Goal: Check status: Check status

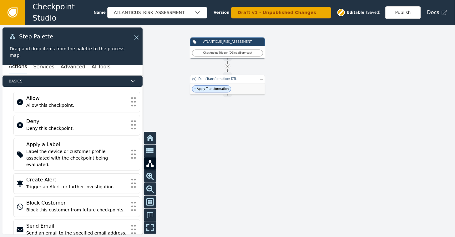
click at [15, 9] on icon at bounding box center [12, 12] width 7 height 7
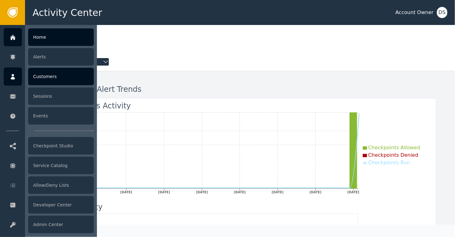
click at [43, 76] on div "Customers" at bounding box center [61, 77] width 66 height 18
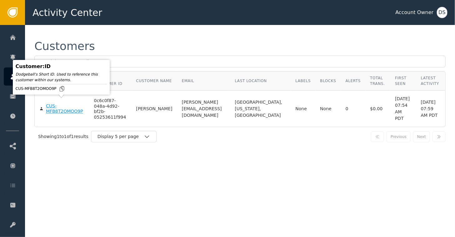
click at [51, 106] on div "CUS-MFB8T2OMOO9P" at bounding box center [65, 109] width 38 height 11
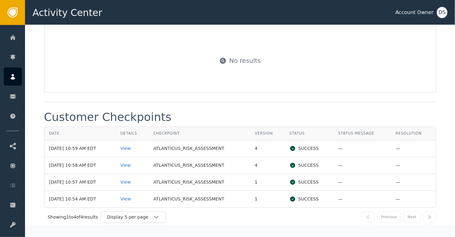
scroll to position [626, 0]
click at [131, 145] on div "View" at bounding box center [131, 148] width 23 height 7
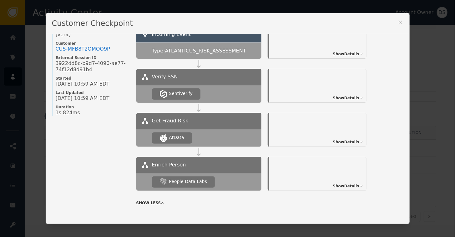
scroll to position [35, 0]
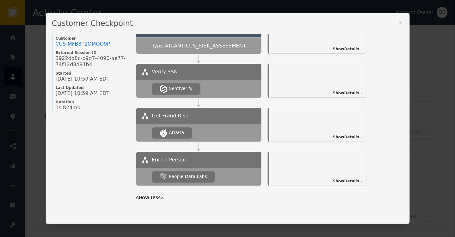
click at [344, 90] on span "Show Details" at bounding box center [346, 93] width 26 height 6
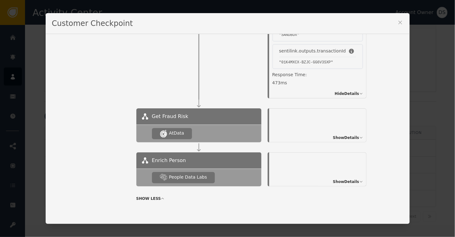
scroll to position [158, 0]
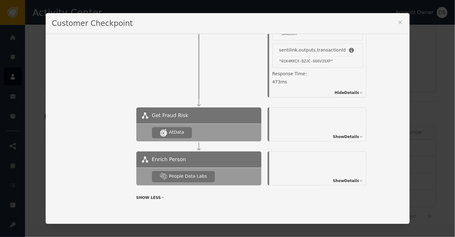
click at [352, 182] on span "Show Details" at bounding box center [346, 181] width 26 height 6
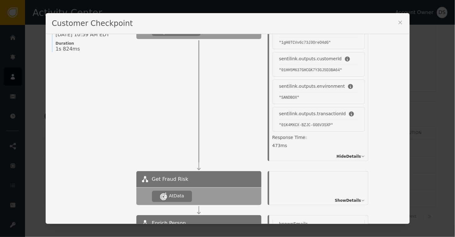
scroll to position [188, 0]
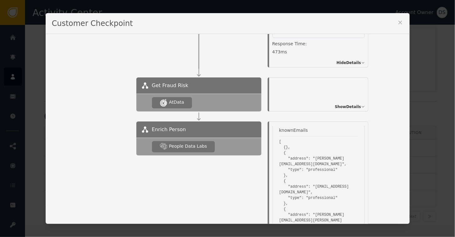
click at [346, 108] on span "Show Details" at bounding box center [348, 107] width 26 height 6
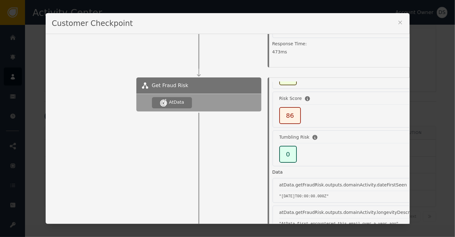
scroll to position [63, 0]
